Goal: Information Seeking & Learning: Check status

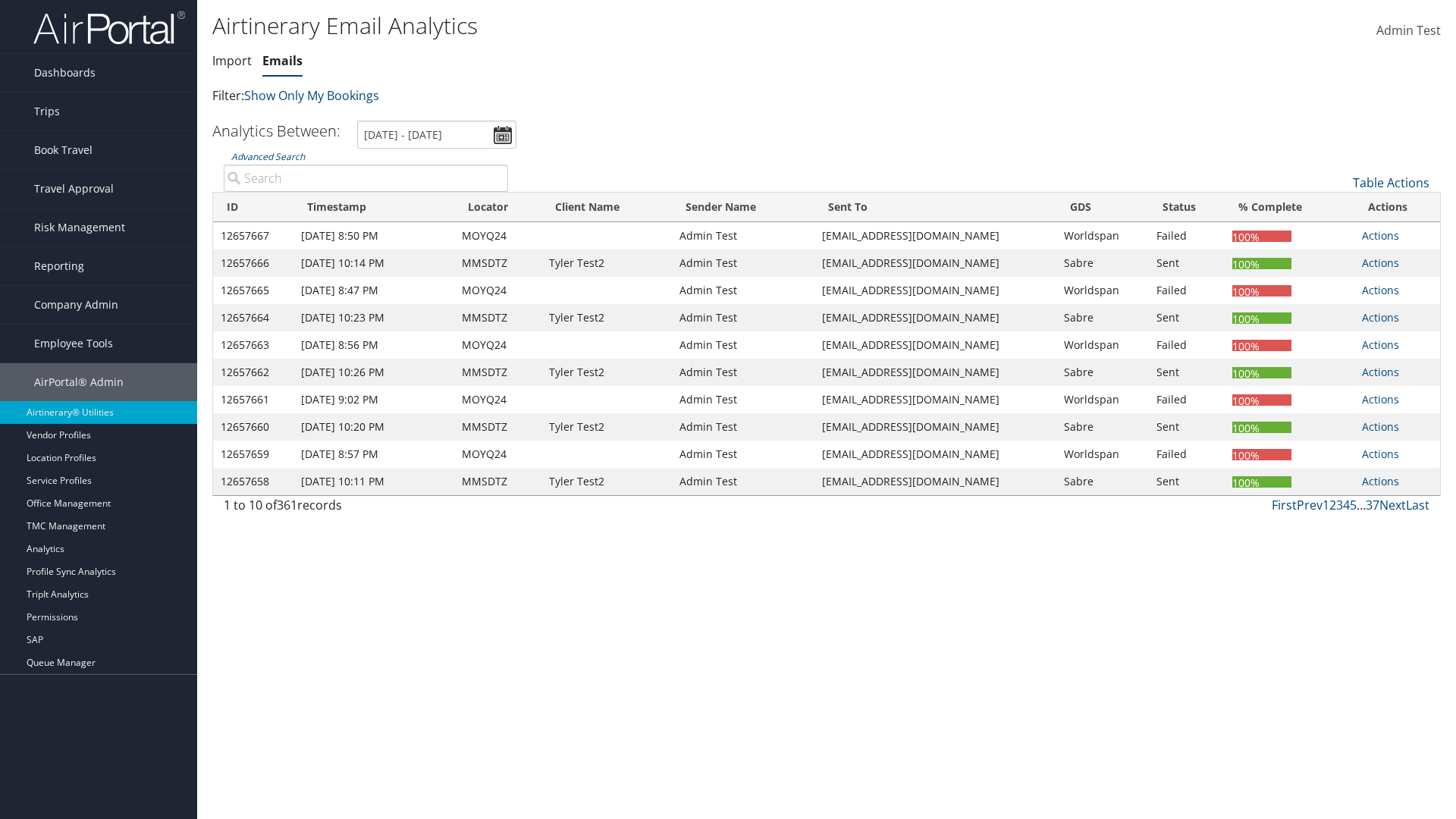
click at [282, 61] on link "Emails" at bounding box center [283, 60] width 41 height 16
click at [267, 156] on link "Advanced Search" at bounding box center [268, 156] width 74 height 13
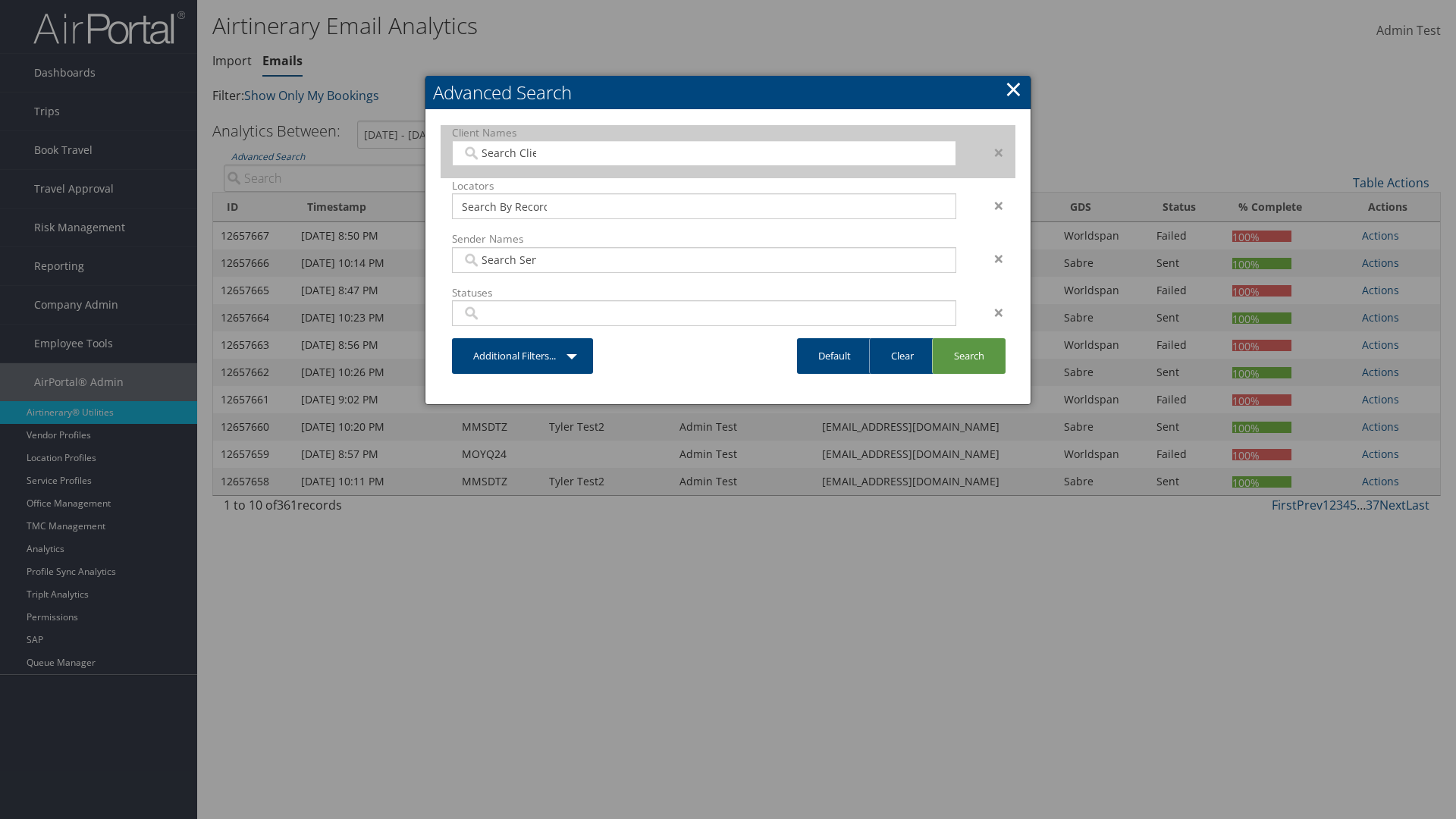
click at [504, 152] on input "search" at bounding box center [504, 153] width 85 height 15
type input "[PERSON_NAME] Business Travel"
type input "72"
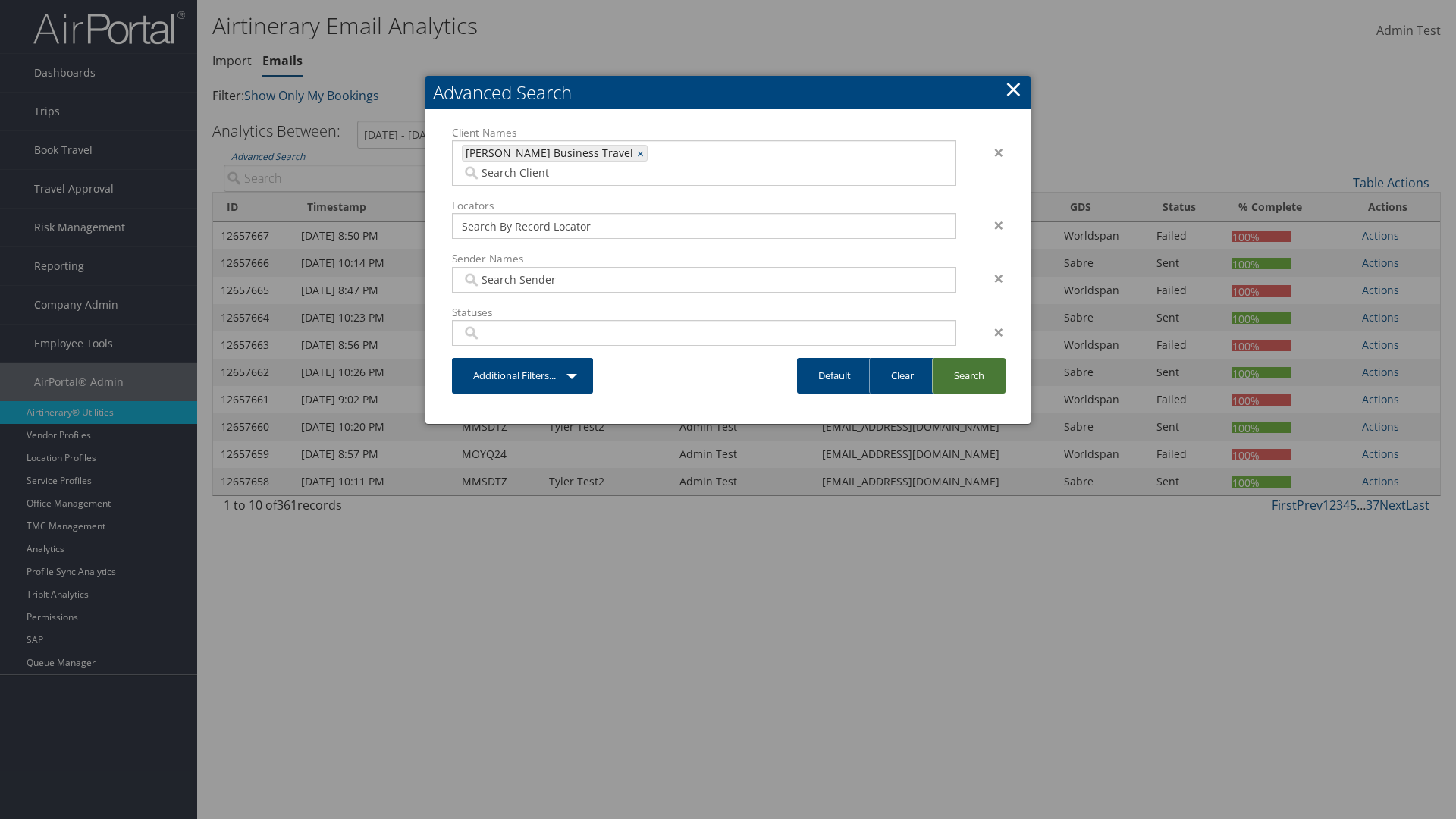
click at [968, 358] on link "Search" at bounding box center [969, 376] width 74 height 36
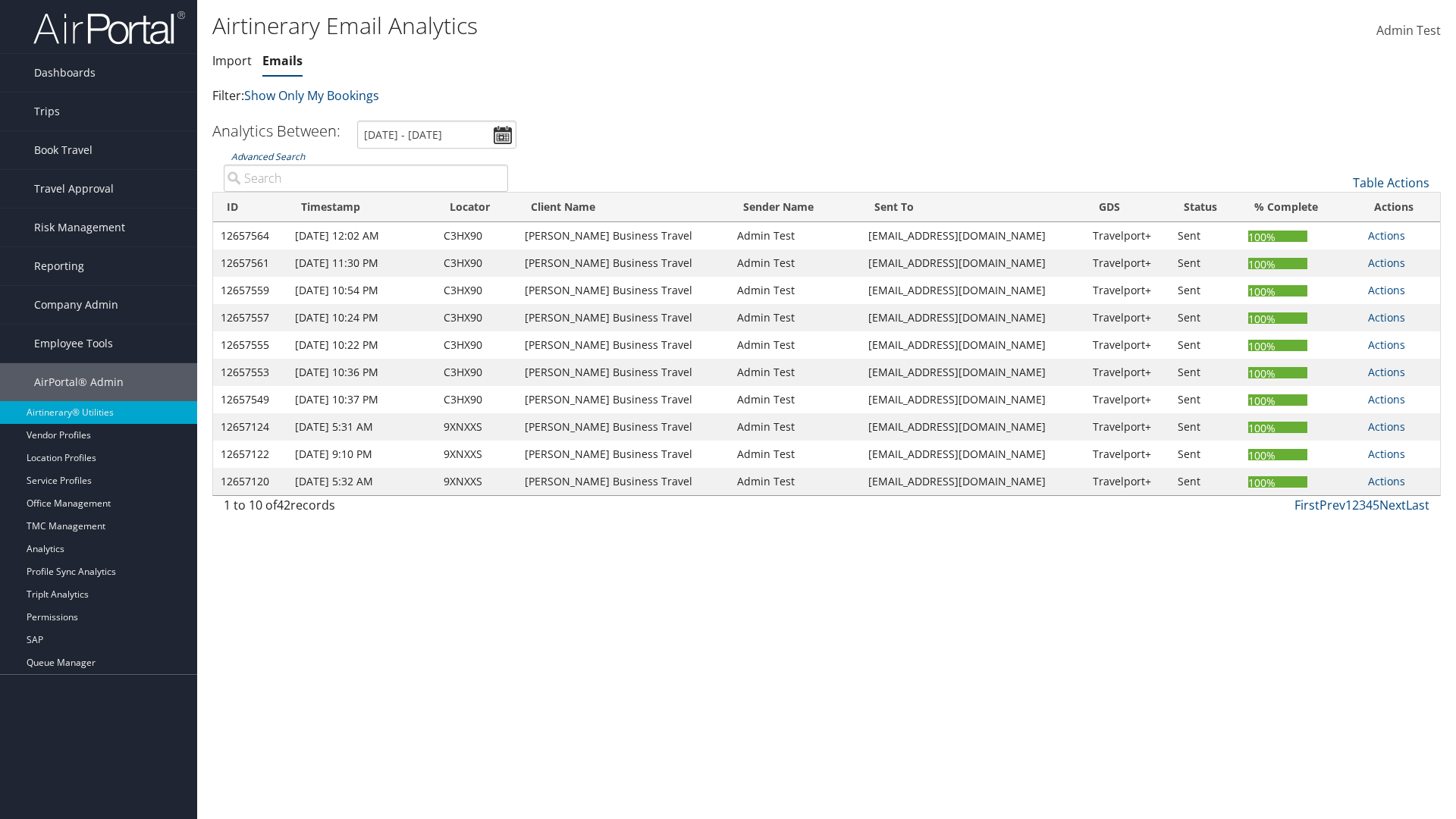
click at [267, 156] on link "Advanced Search" at bounding box center [268, 156] width 74 height 13
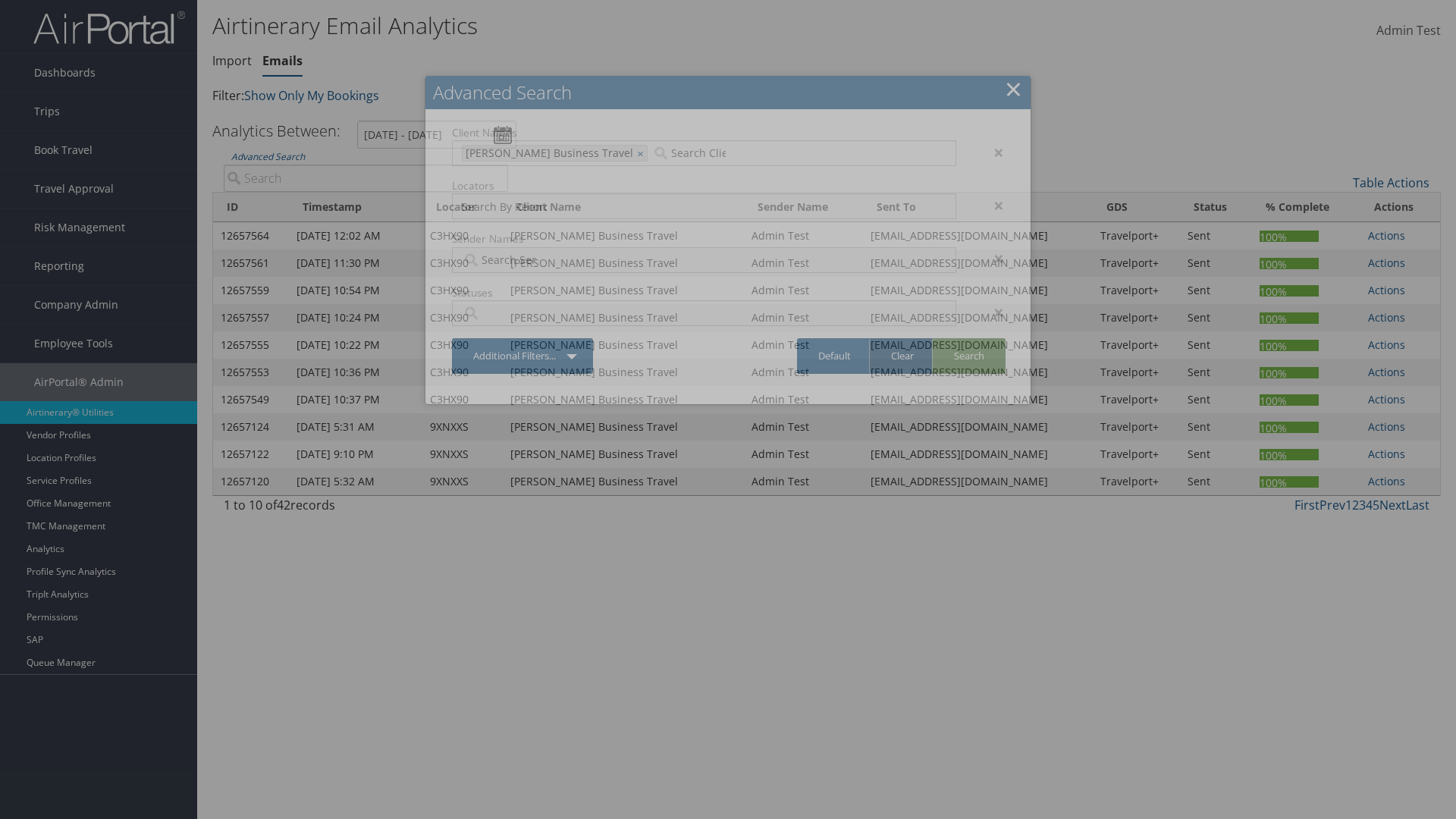
click at [901, 355] on link "Clear" at bounding box center [902, 355] width 66 height 36
click at [968, 355] on link "Search" at bounding box center [969, 355] width 74 height 36
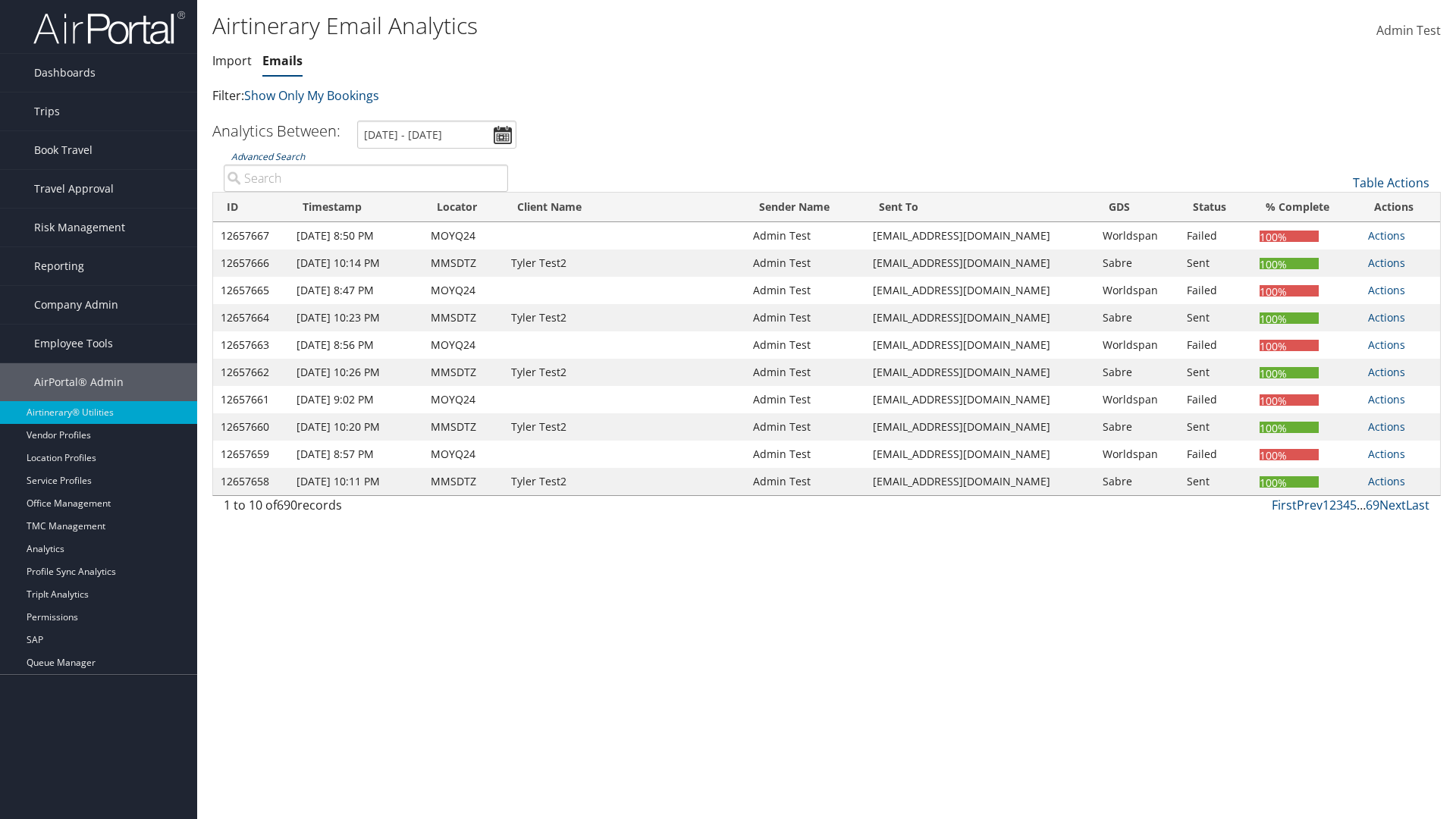
click at [267, 156] on link "Advanced Search" at bounding box center [268, 156] width 74 height 13
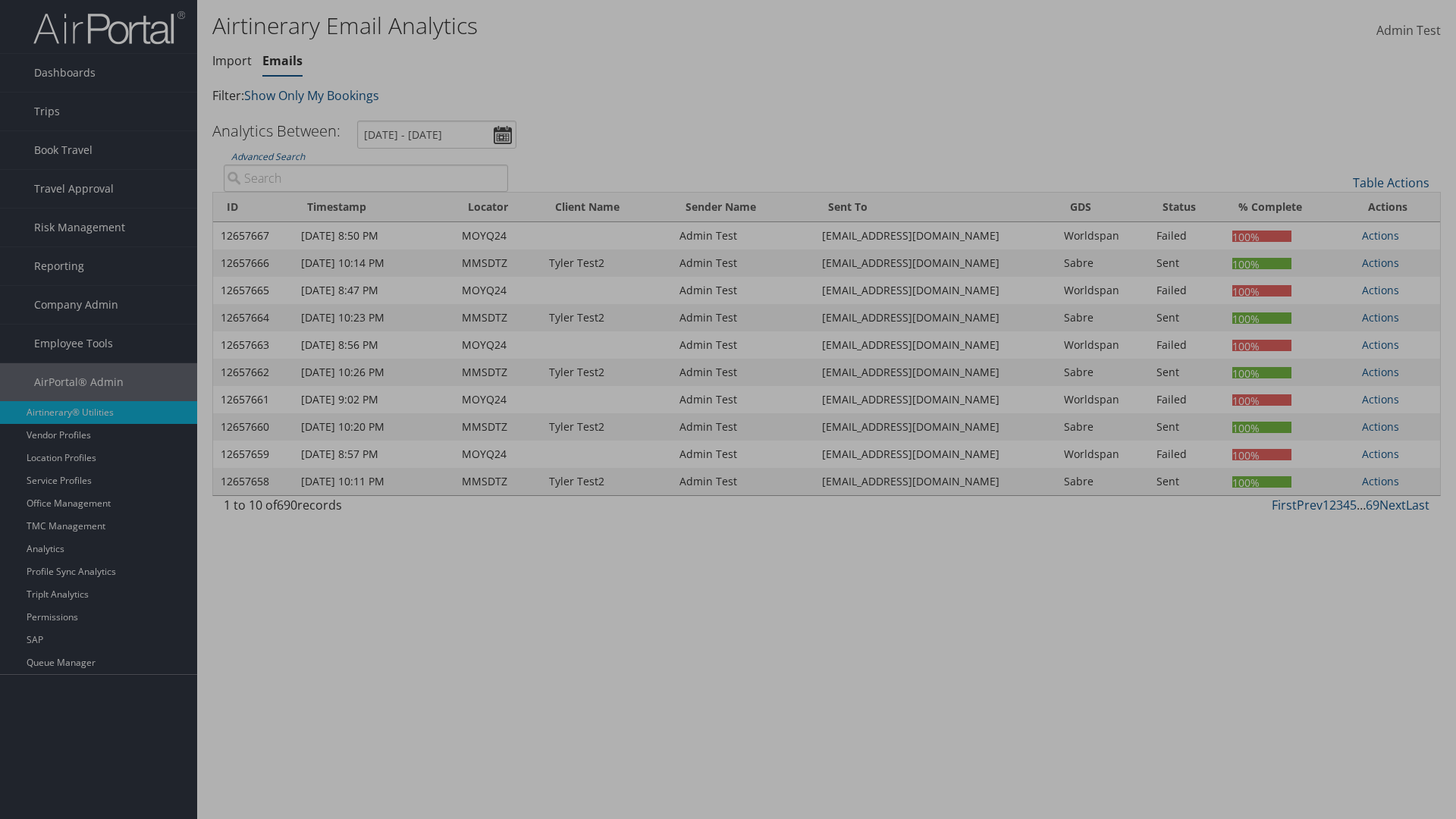
click at [0, 0] on link "Default" at bounding box center [0, 0] width 0 height 0
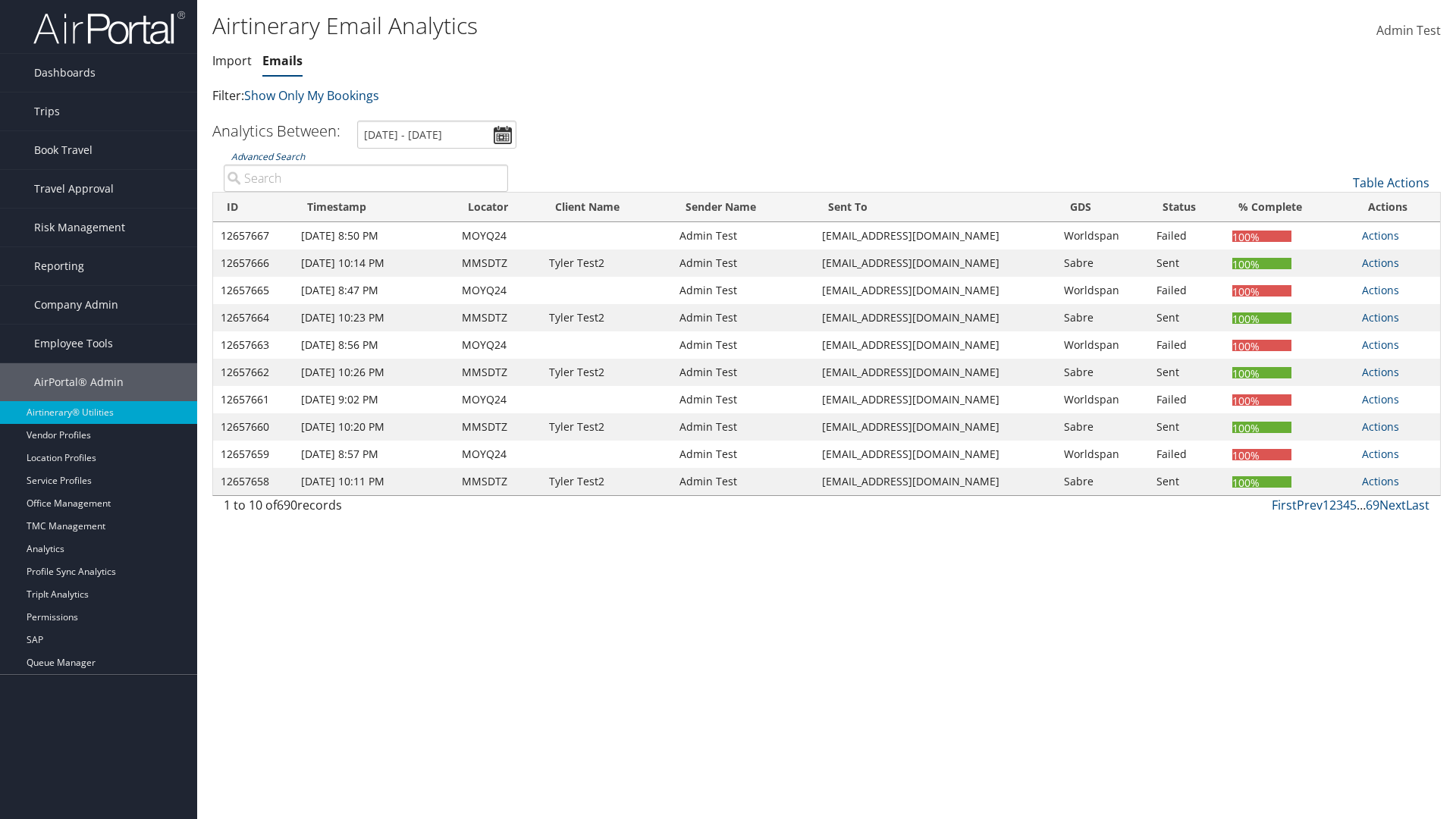
click at [267, 156] on link "Advanced Search" at bounding box center [268, 156] width 74 height 13
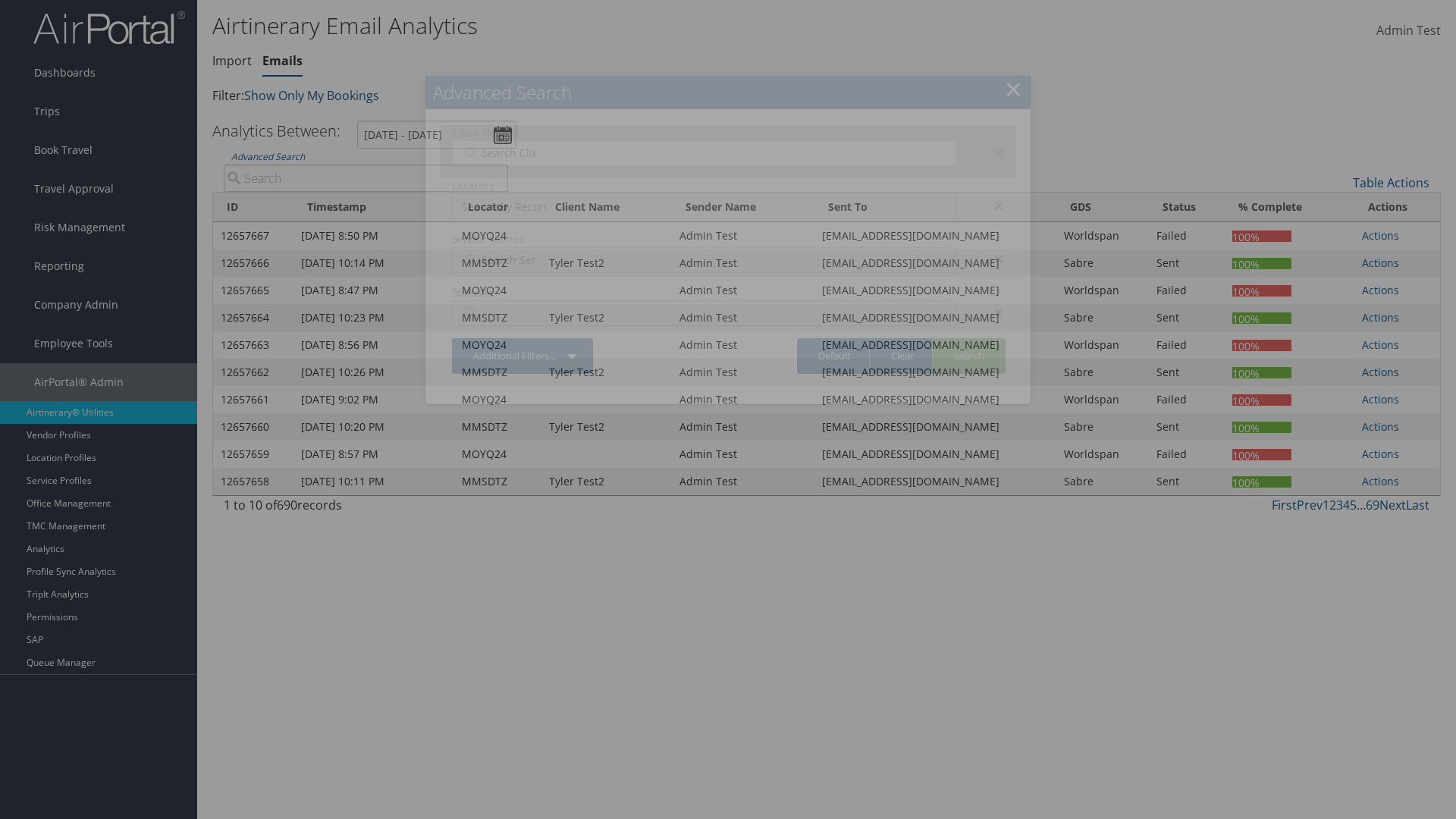
click at [991, 152] on div "×" at bounding box center [990, 152] width 47 height 18
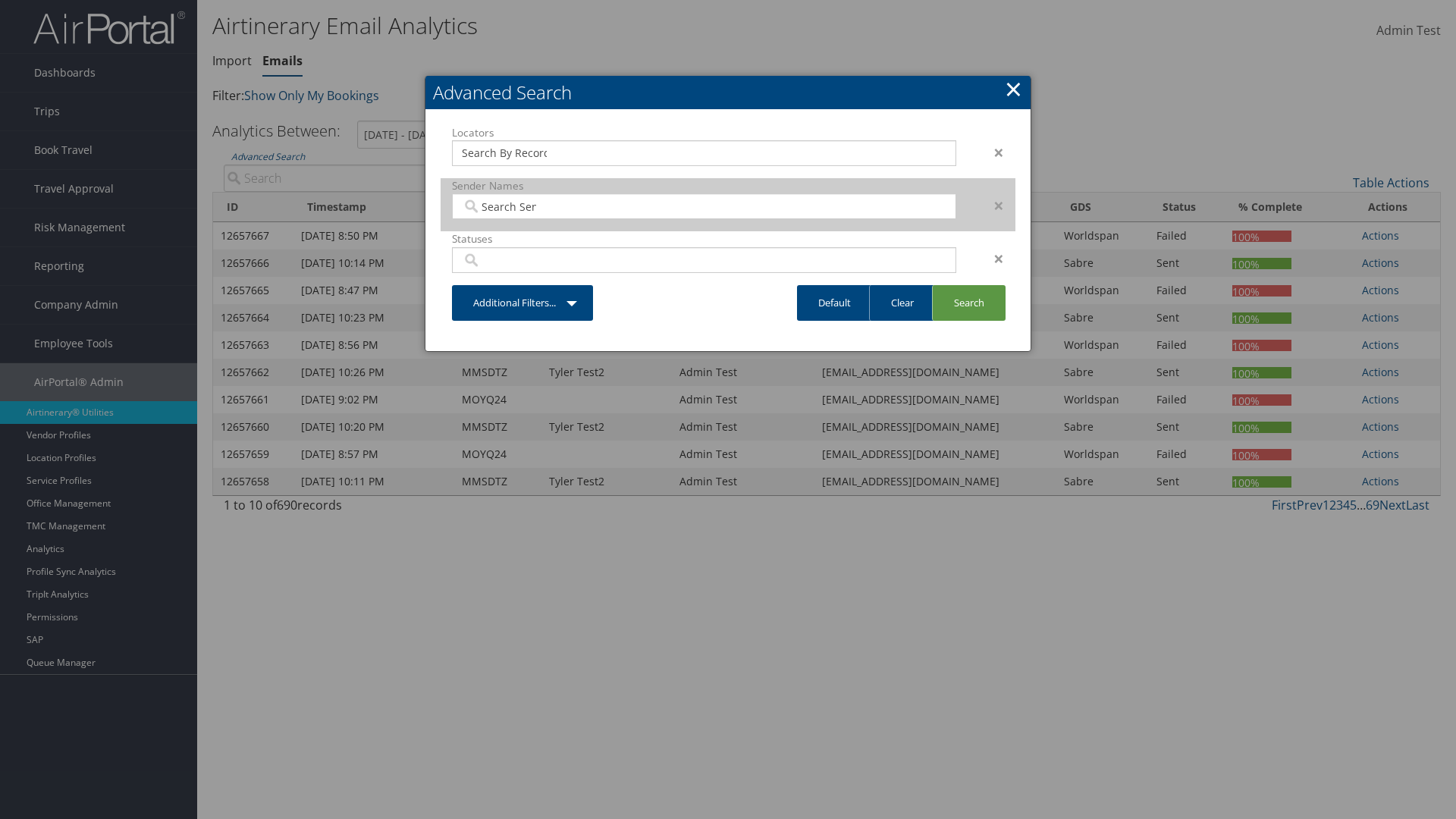
click at [991, 152] on div "×" at bounding box center [990, 152] width 47 height 18
click at [991, 197] on div "×" at bounding box center [990, 205] width 47 height 18
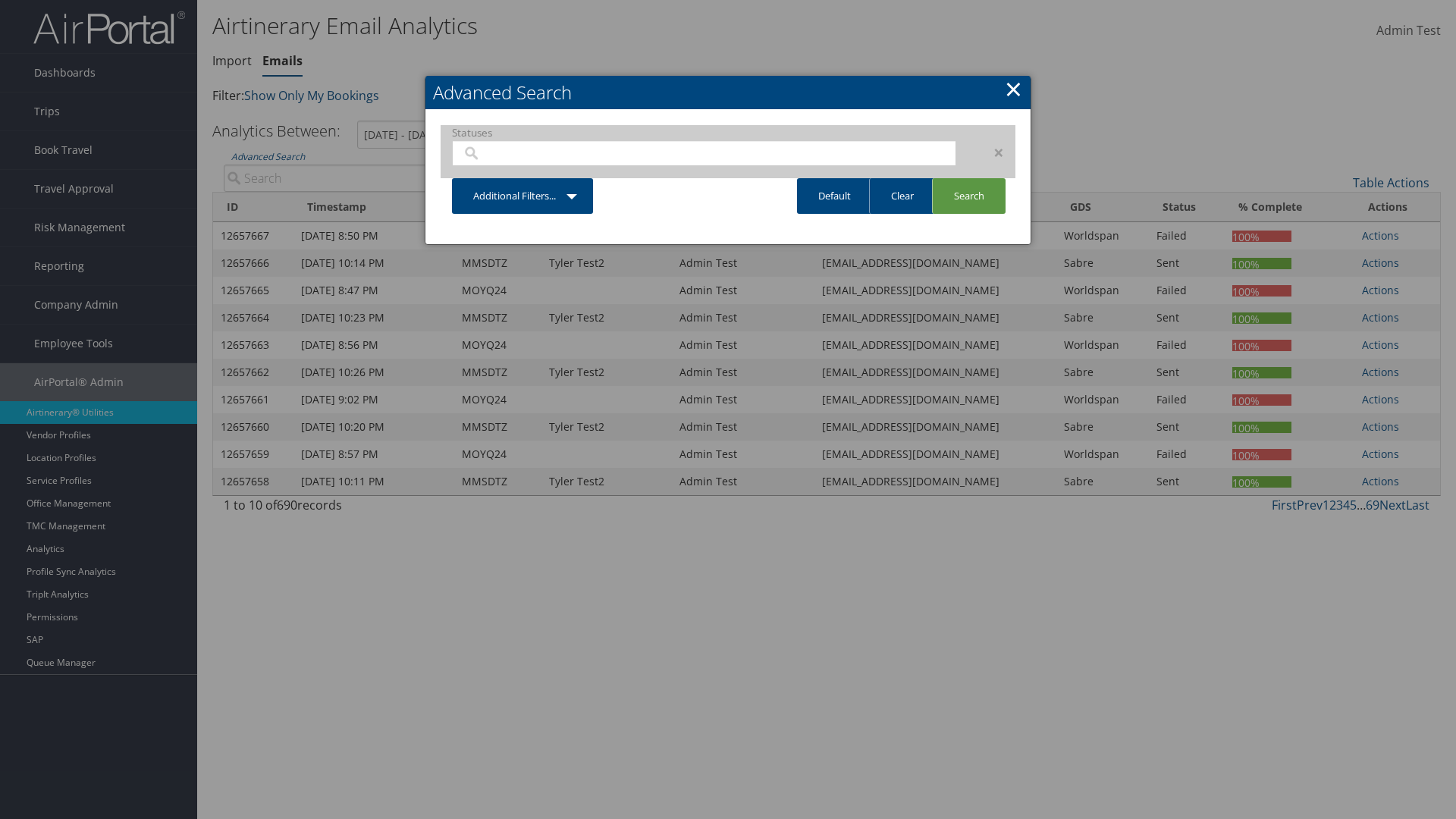
click at [991, 152] on div "×" at bounding box center [990, 152] width 47 height 18
